Goal: Information Seeking & Learning: Learn about a topic

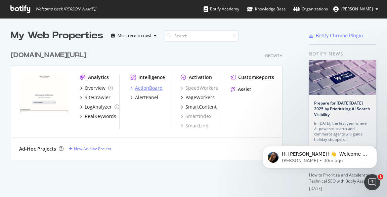
click at [148, 86] on div "ActionBoard" at bounding box center [149, 88] width 28 height 7
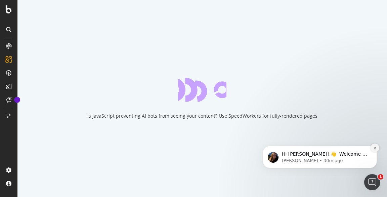
click at [373, 149] on icon "Dismiss notification" at bounding box center [375, 148] width 4 height 4
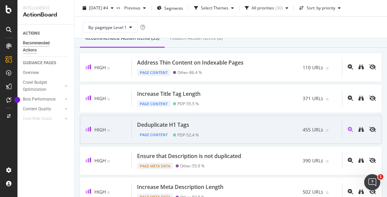
scroll to position [67, 0]
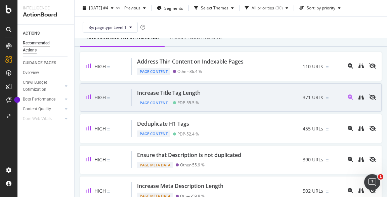
click at [176, 92] on div "Increase Title Tag Length" at bounding box center [168, 93] width 63 height 8
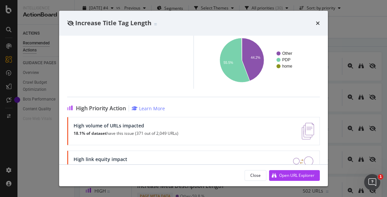
scroll to position [125, 0]
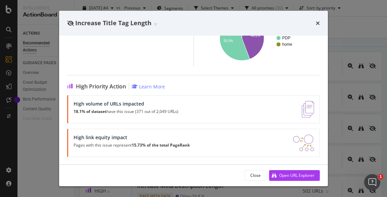
click at [105, 107] on div "High volume of URLs impacted 18.1% of dataset have this issue (371 out of 2,049…" at bounding box center [126, 109] width 105 height 17
click at [114, 153] on div "High link equity impact Pages with this issue represent 15.73% of the total Pag…" at bounding box center [193, 143] width 252 height 28
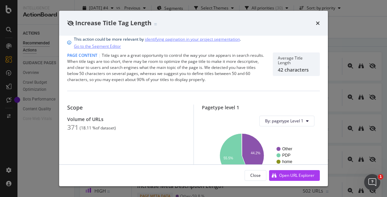
scroll to position [0, 0]
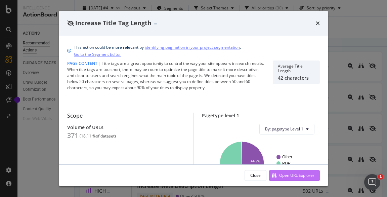
click at [283, 176] on div "Open URL Explorer" at bounding box center [296, 175] width 35 height 6
click at [317, 23] on icon "times" at bounding box center [318, 22] width 4 height 5
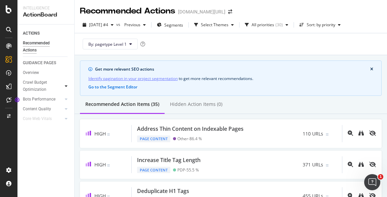
click at [65, 85] on icon at bounding box center [66, 86] width 3 height 4
click at [54, 161] on div "Bots Performance" at bounding box center [39, 159] width 33 height 7
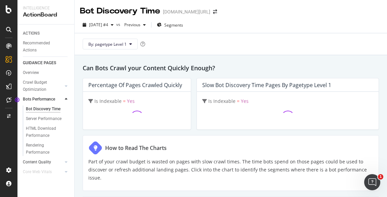
click at [51, 162] on link "Content Quality" at bounding box center [43, 161] width 40 height 7
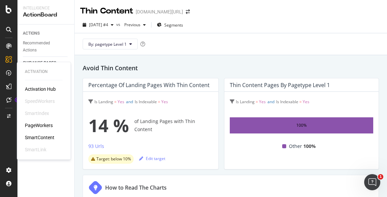
click at [36, 125] on div "PageWorkers" at bounding box center [39, 125] width 28 height 7
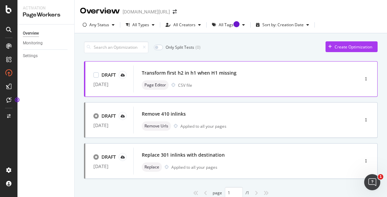
click at [206, 81] on div "Page Editor CSV file" at bounding box center [236, 84] width 189 height 9
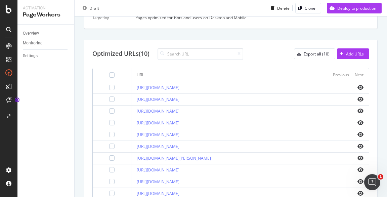
scroll to position [197, 0]
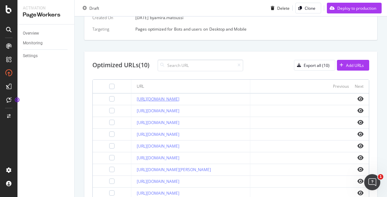
click at [179, 97] on link "[URL][DOMAIN_NAME]" at bounding box center [158, 99] width 43 height 6
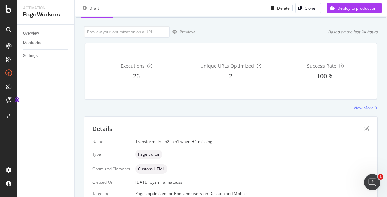
scroll to position [0, 0]
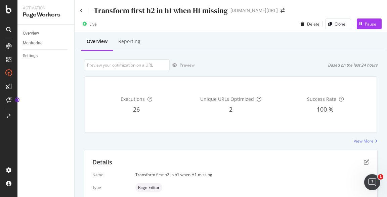
click at [247, 30] on div "Live Delete Clone Pause" at bounding box center [231, 24] width 312 height 13
